Goal: Check status: Check status

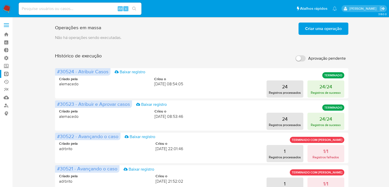
click at [69, 10] on input at bounding box center [80, 8] width 123 height 7
paste input "1273009574"
type input "1273009574"
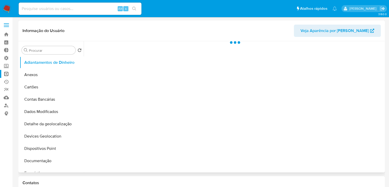
select select "10"
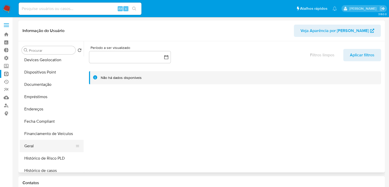
click at [62, 147] on button "Geral" at bounding box center [50, 146] width 60 height 12
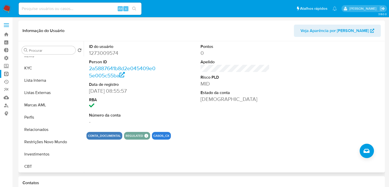
scroll to position [240, 0]
click at [65, 131] on button "Relacionados" at bounding box center [50, 129] width 60 height 12
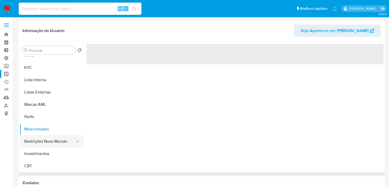
click at [65, 136] on button "Restrições Novo Mundo" at bounding box center [50, 141] width 60 height 12
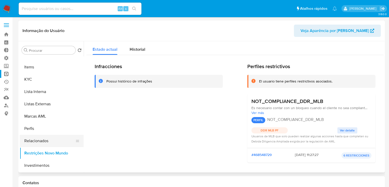
scroll to position [228, 0]
click at [56, 77] on button "KYC" at bounding box center [50, 80] width 60 height 12
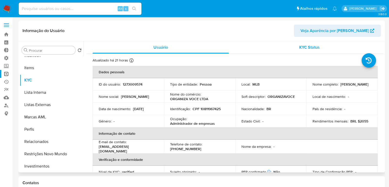
click at [301, 46] on span "KYC Status" at bounding box center [309, 47] width 20 height 6
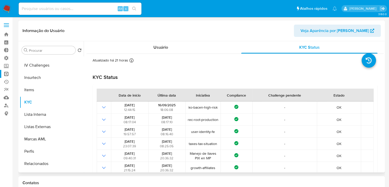
scroll to position [240, 0]
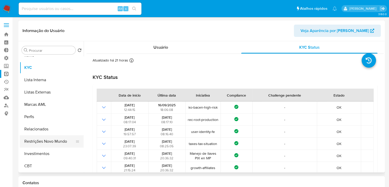
click at [70, 144] on button "Restrições Novo Mundo" at bounding box center [50, 141] width 60 height 12
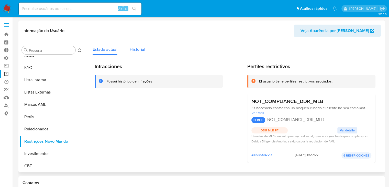
click at [137, 52] on span "Historial" at bounding box center [138, 49] width 16 height 6
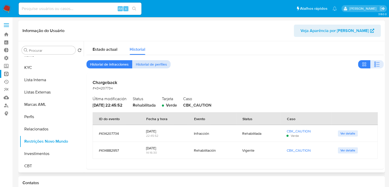
click at [153, 66] on span "Historial de perfiles" at bounding box center [151, 64] width 31 height 7
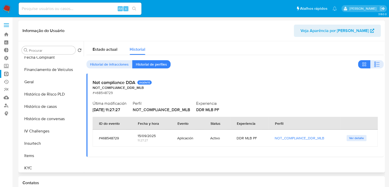
scroll to position [144, 0]
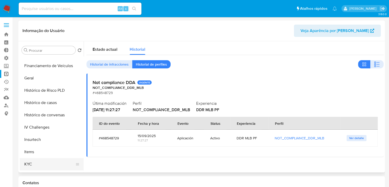
click at [61, 163] on button "KYC" at bounding box center [50, 164] width 60 height 12
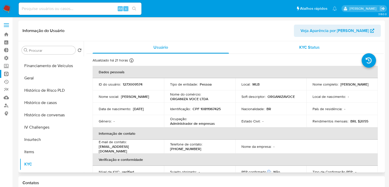
click at [307, 47] on span "KYC Status" at bounding box center [309, 47] width 20 height 6
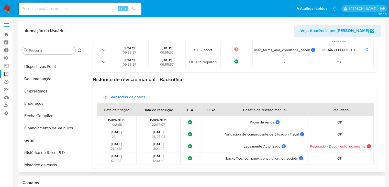
scroll to position [83, 0]
click at [44, 139] on button "Geral" at bounding box center [50, 139] width 60 height 12
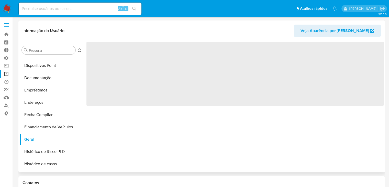
scroll to position [0, 0]
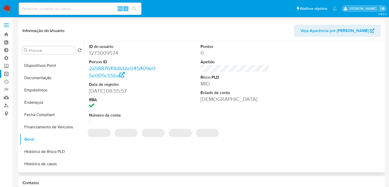
click at [113, 53] on dd "1273009574" at bounding box center [123, 52] width 69 height 7
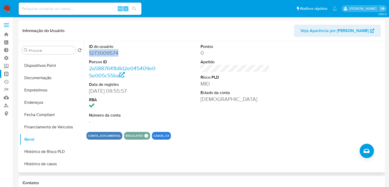
copy dd "1273009574"
